Goal: Navigation & Orientation: Find specific page/section

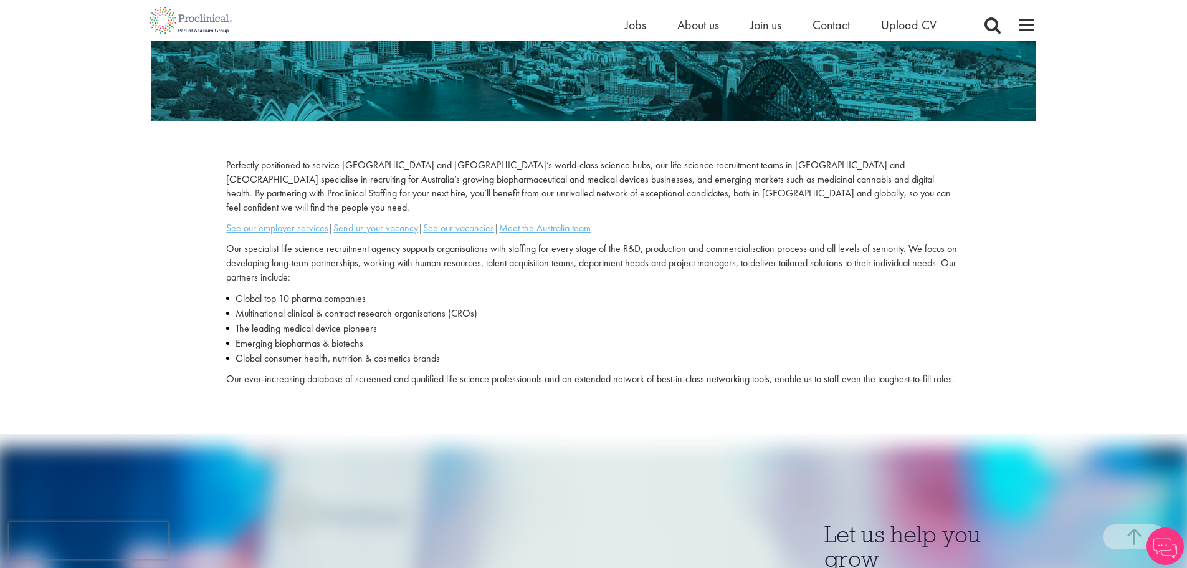
scroll to position [312, 0]
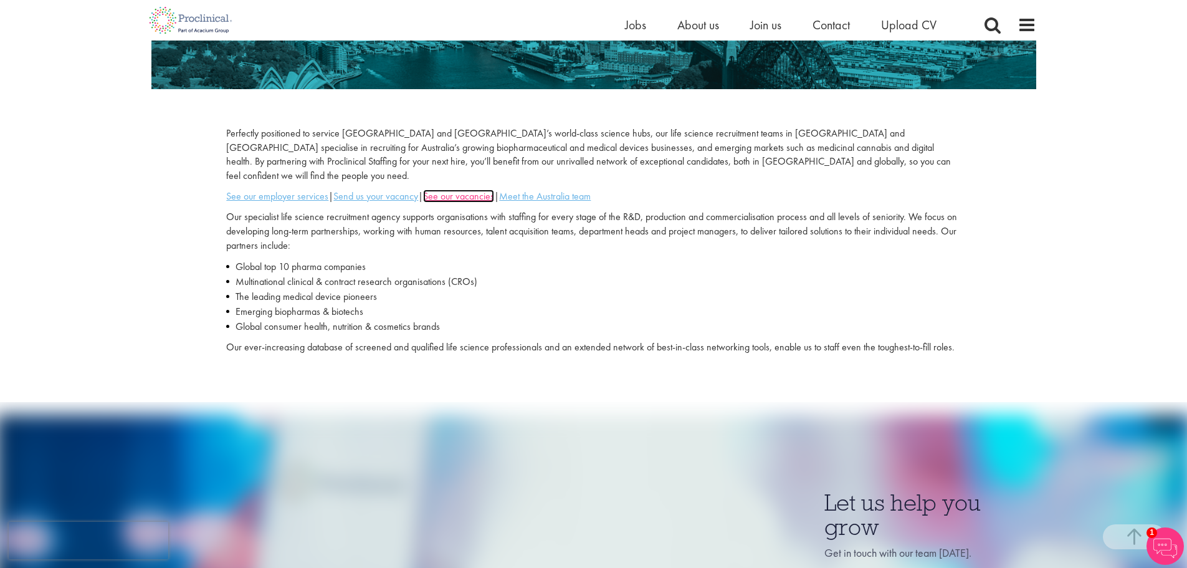
click at [451, 189] on u "See our vacancies" at bounding box center [458, 195] width 71 height 13
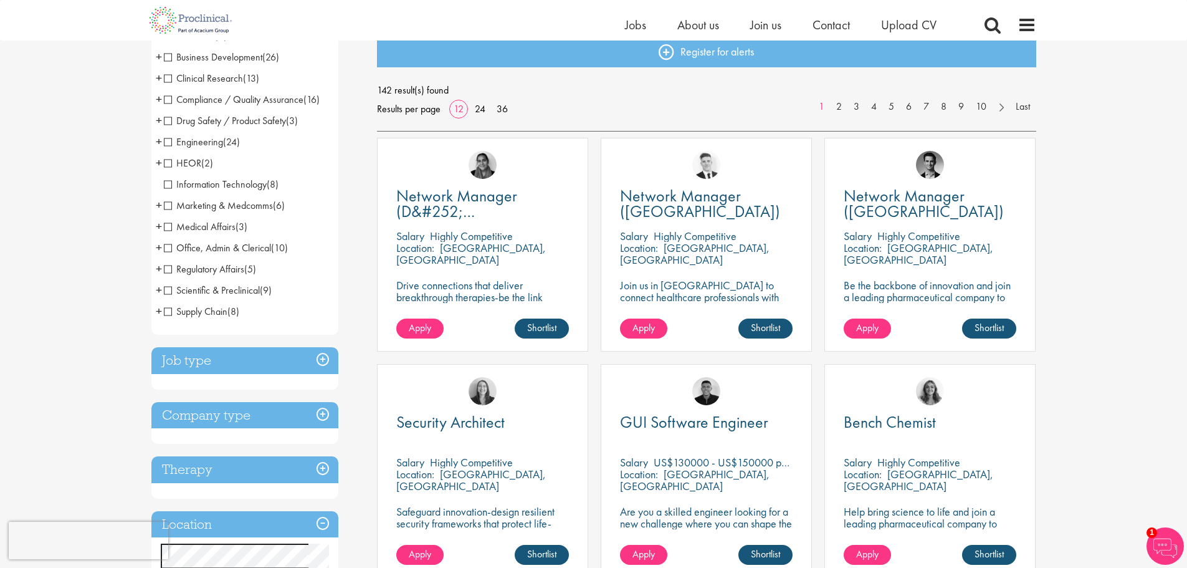
scroll to position [312, 0]
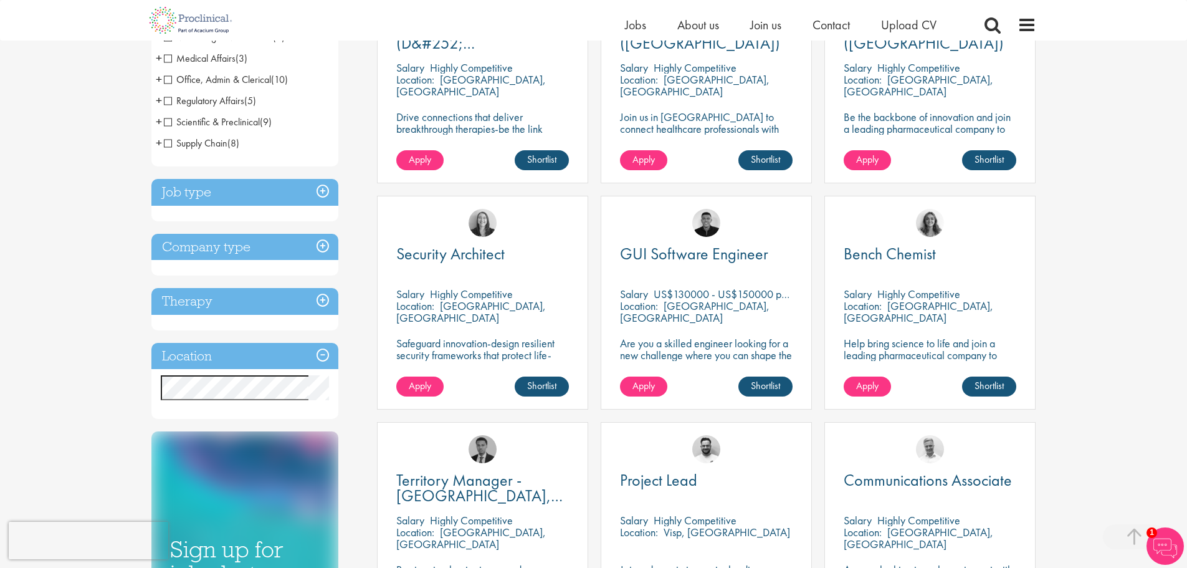
drag, startPoint x: 213, startPoint y: 408, endPoint x: 206, endPoint y: 412, distance: 7.8
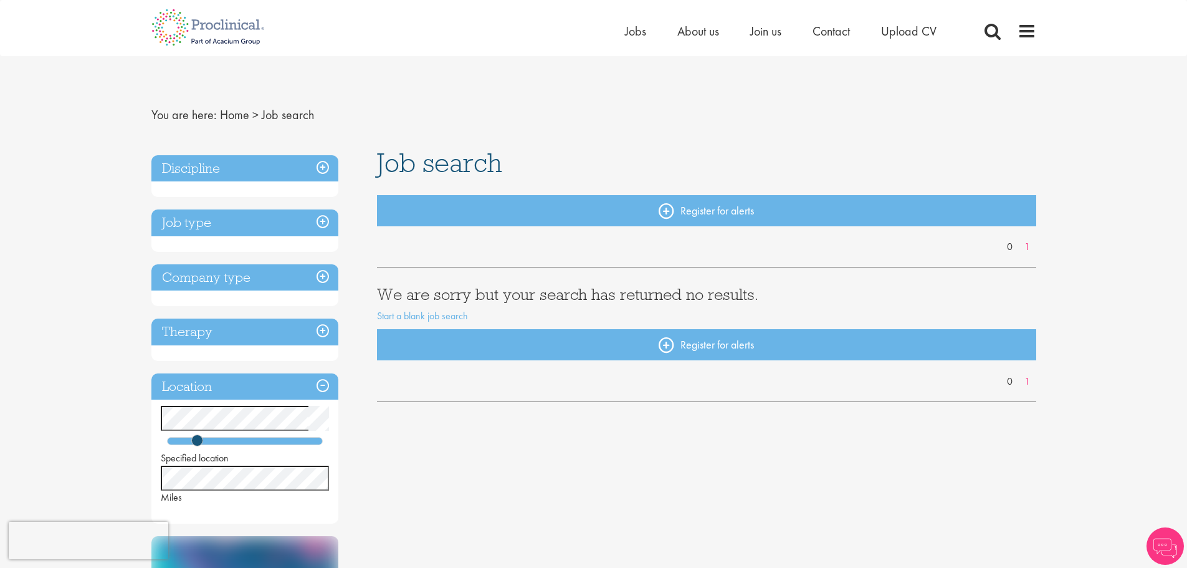
scroll to position [62, 0]
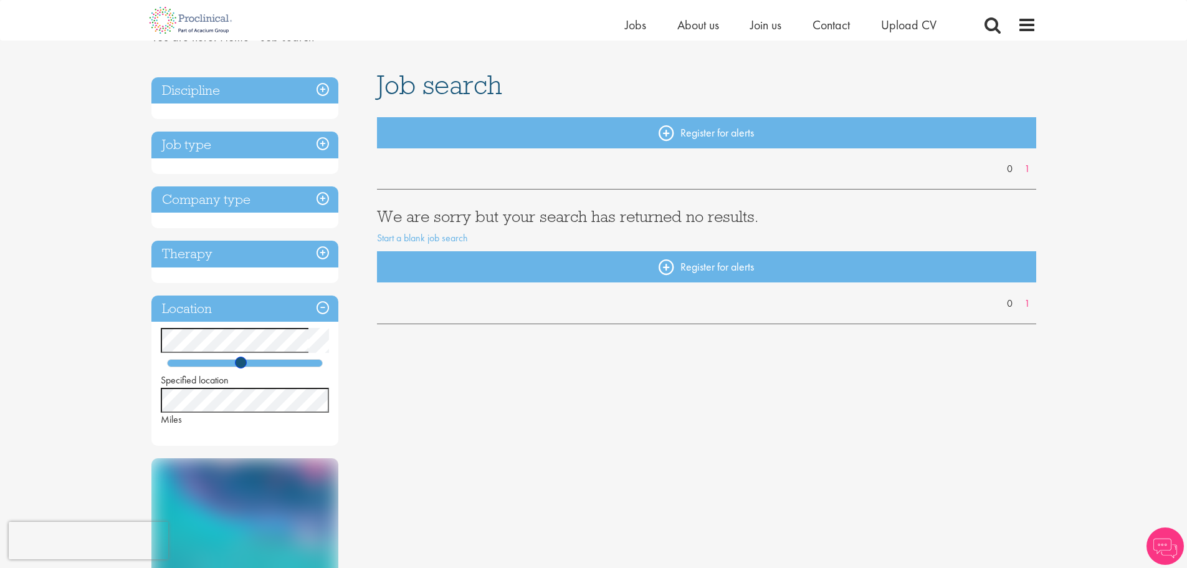
drag, startPoint x: 199, startPoint y: 364, endPoint x: 247, endPoint y: 360, distance: 48.1
click at [247, 360] on span at bounding box center [241, 362] width 12 height 12
